Goal: Find specific page/section: Find specific page/section

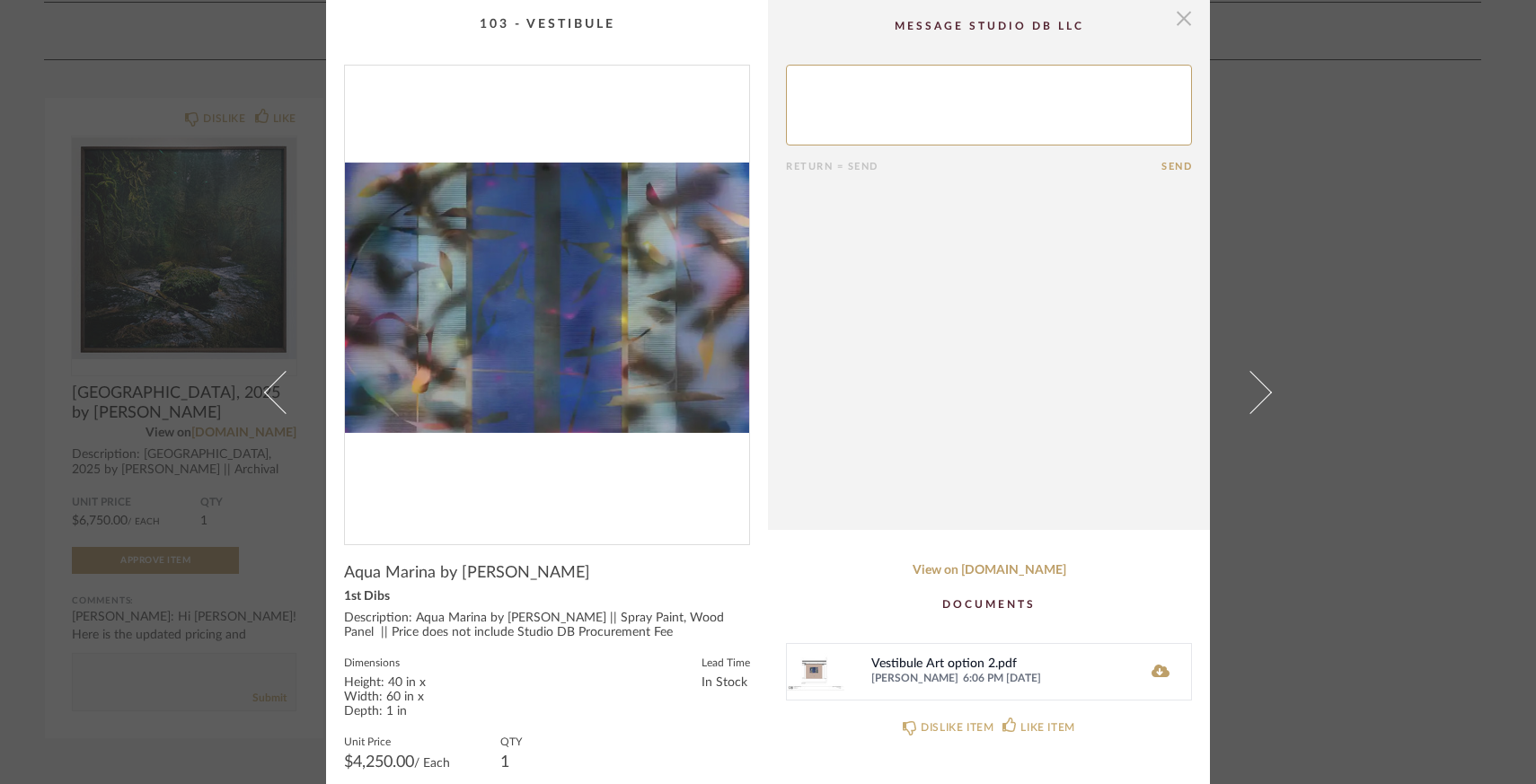
click at [1173, 20] on span "button" at bounding box center [1184, 18] width 36 height 36
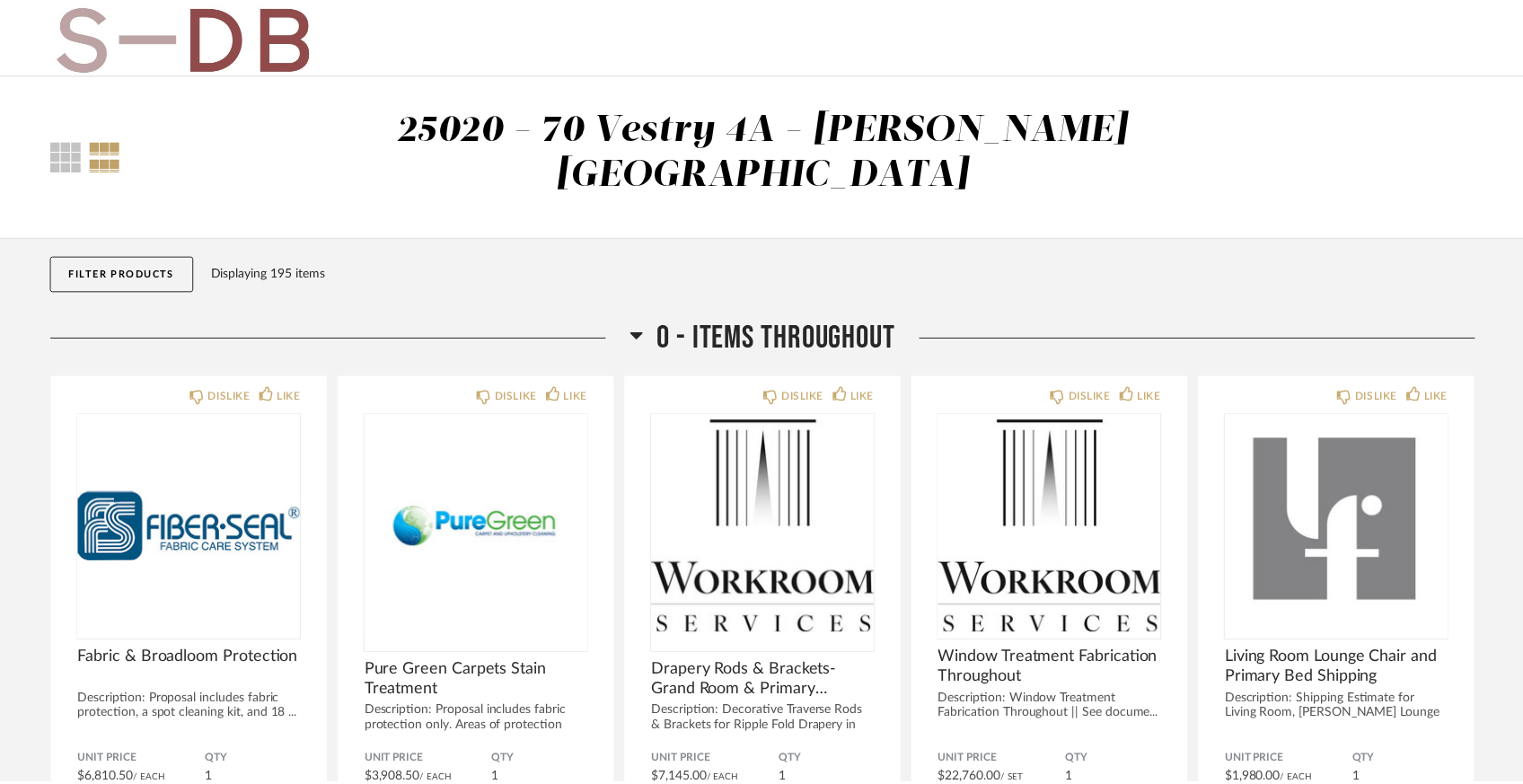
scroll to position [2563, 0]
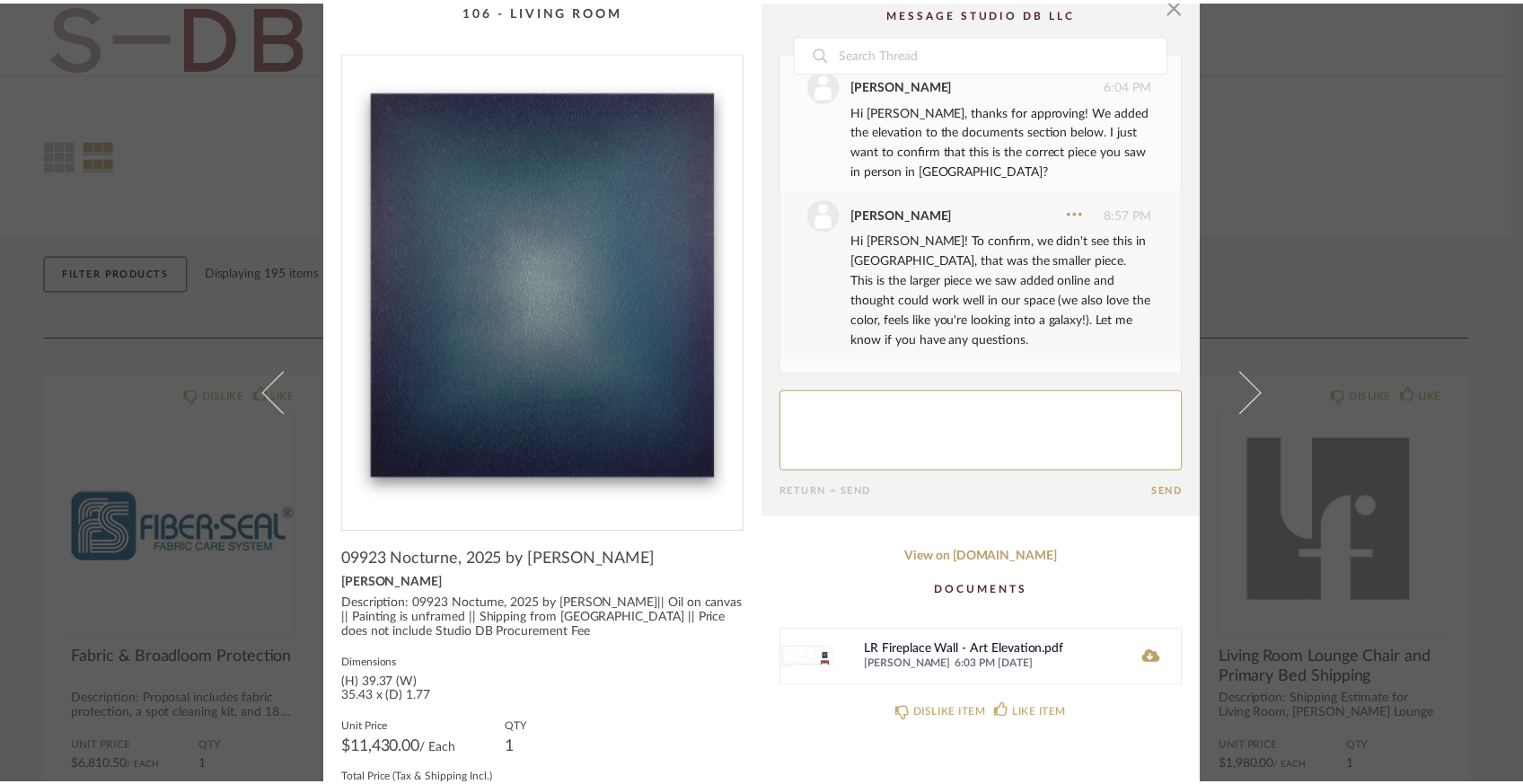
scroll to position [15, 0]
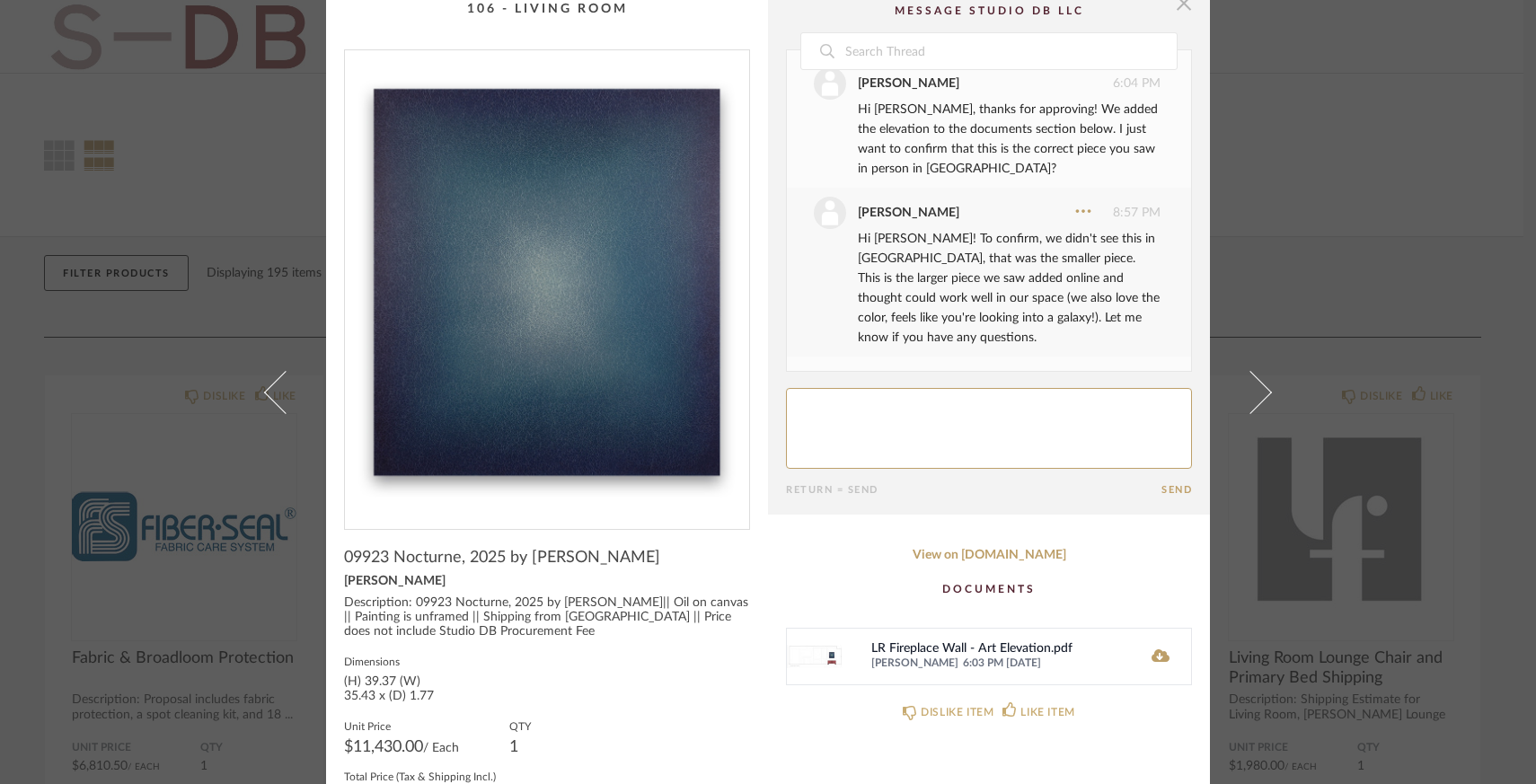
click at [1179, 14] on span "button" at bounding box center [1184, 3] width 36 height 36
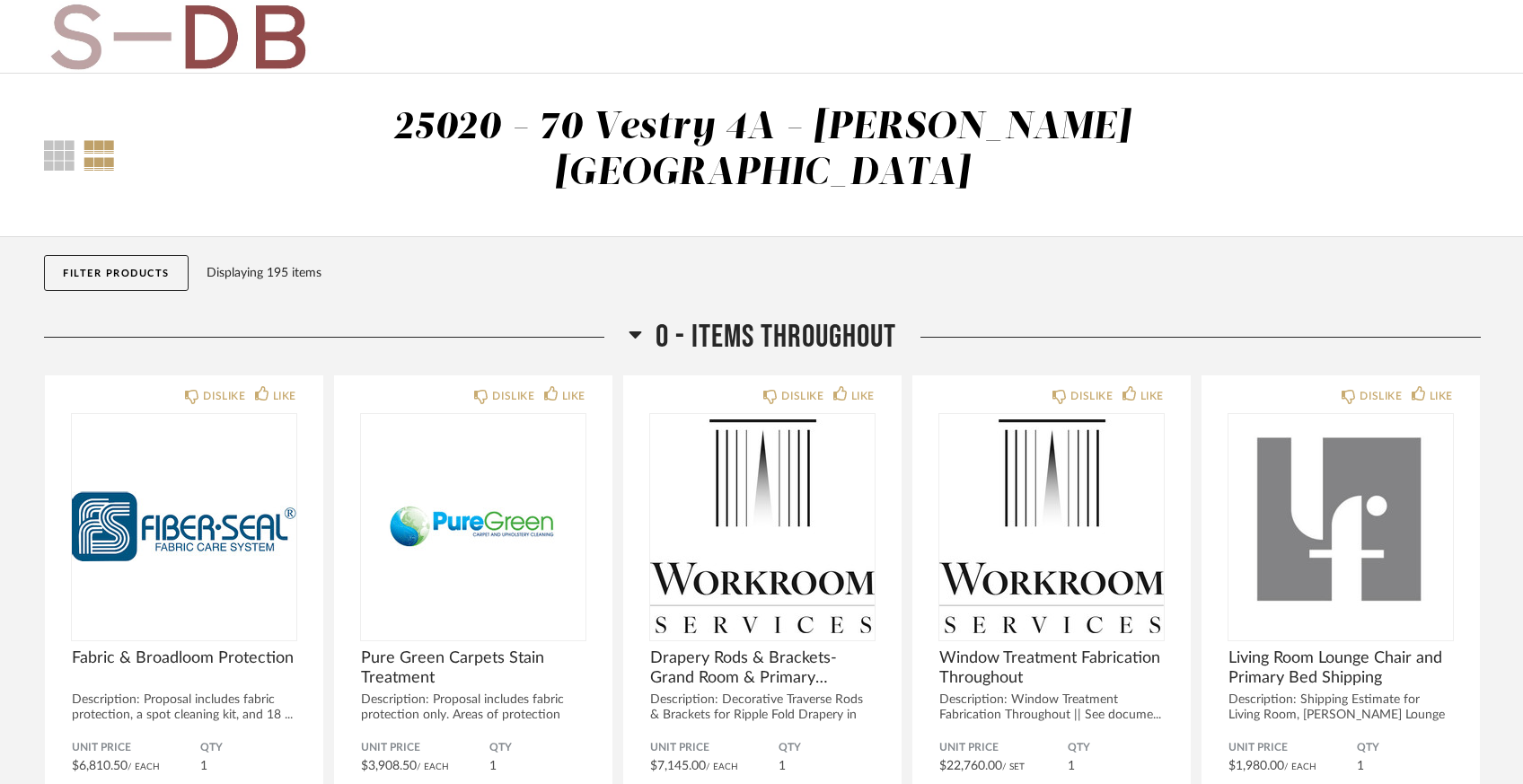
click at [149, 255] on button "Filter Products" at bounding box center [116, 273] width 144 height 36
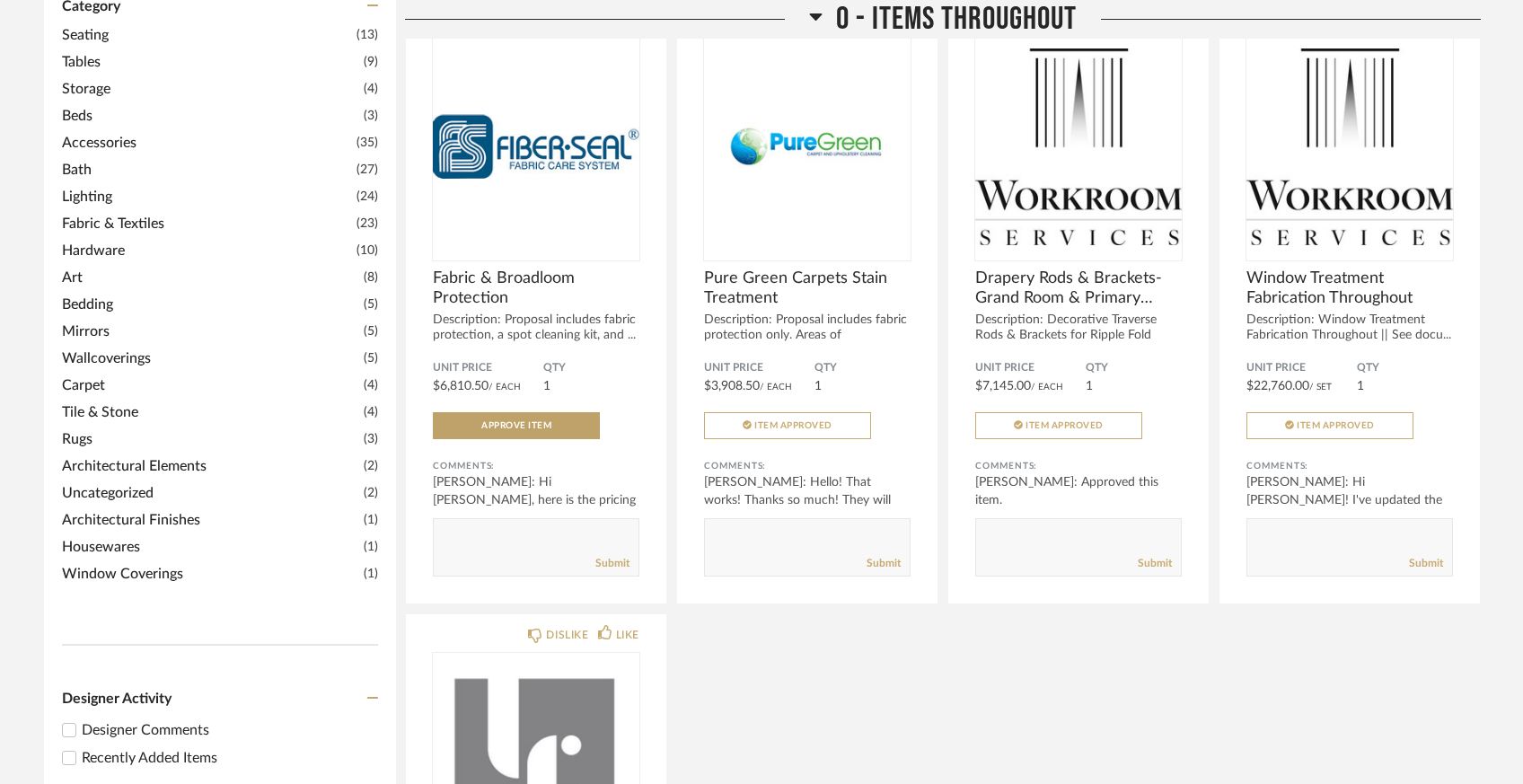
scroll to position [609, 0]
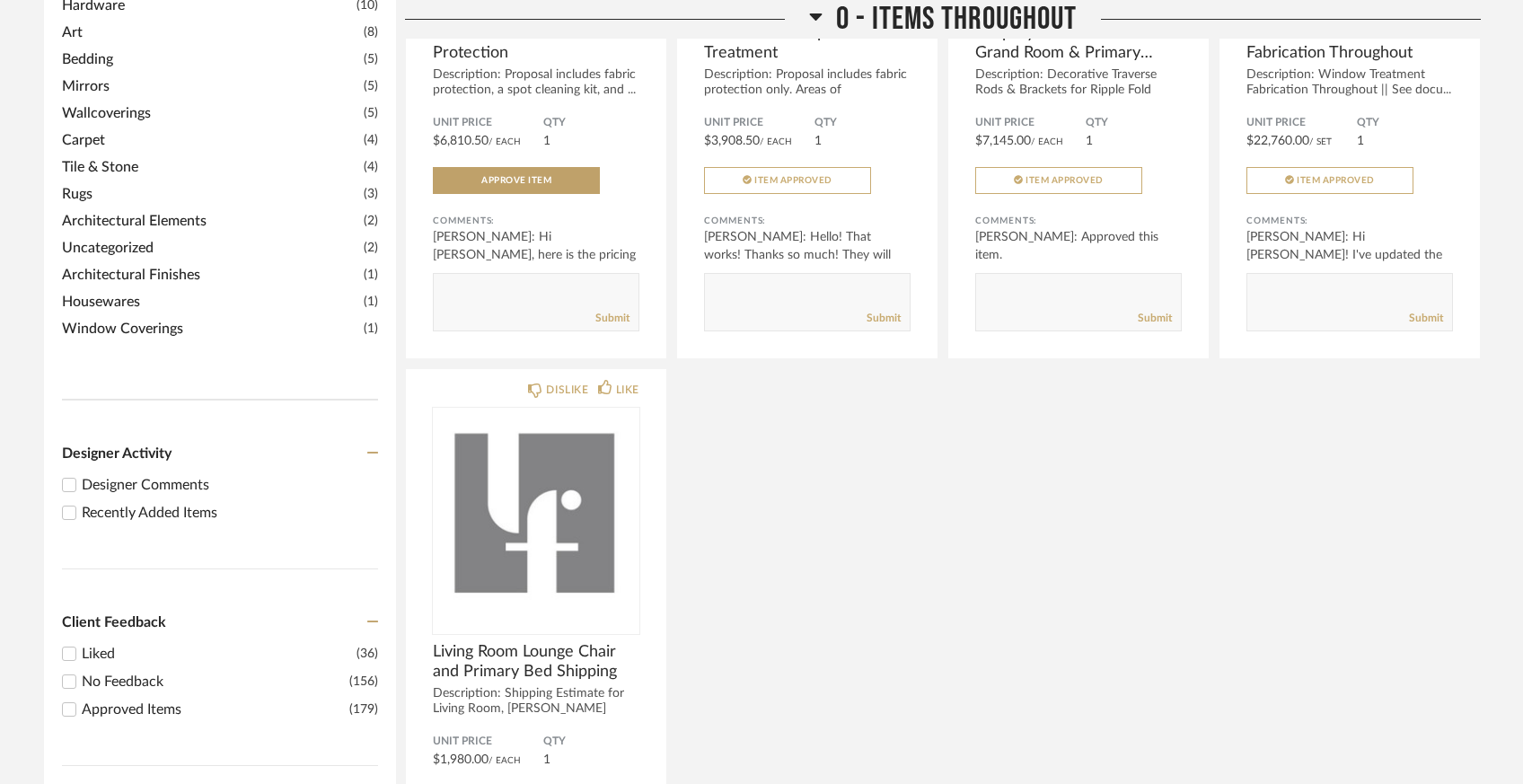
click at [174, 502] on div "Recently Added Items" at bounding box center [230, 513] width 296 height 22
click at [80, 502] on input "Recently Added Items" at bounding box center [69, 513] width 22 height 22
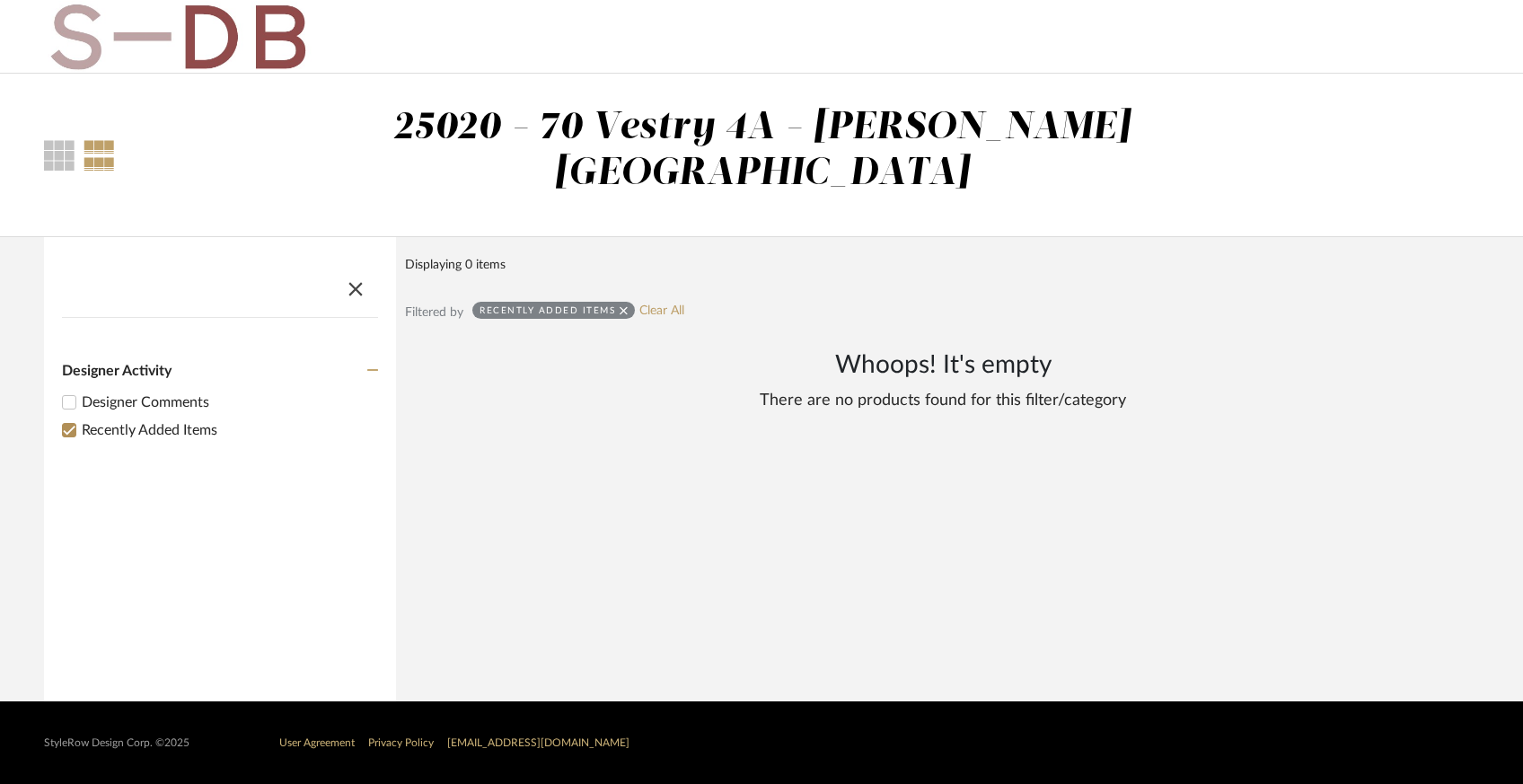
scroll to position [0, 0]
click at [663, 304] on link "Clear All" at bounding box center [668, 311] width 45 height 15
checkbox input "false"
